Goal: Check status: Check status

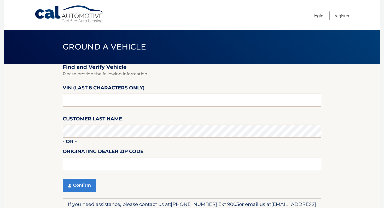
click at [136, 48] on span "Ground a Vehicle" at bounding box center [104, 47] width 83 height 10
click at [83, 22] on link "Cal Automotive" at bounding box center [69, 14] width 70 height 19
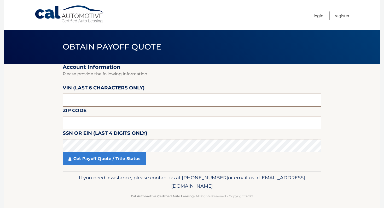
click at [105, 105] on input "text" at bounding box center [192, 100] width 258 height 13
click at [76, 101] on input "text" at bounding box center [192, 100] width 258 height 13
type input "201207"
click at [70, 124] on input "text" at bounding box center [192, 122] width 258 height 13
type input "10312"
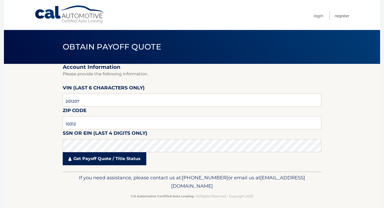
click at [75, 153] on link "Get Payoff Quote / Title Status" at bounding box center [105, 158] width 84 height 13
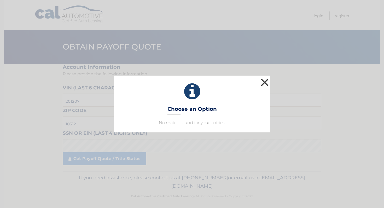
click at [264, 84] on button "×" at bounding box center [264, 82] width 10 height 10
